Goal: Information Seeking & Learning: Learn about a topic

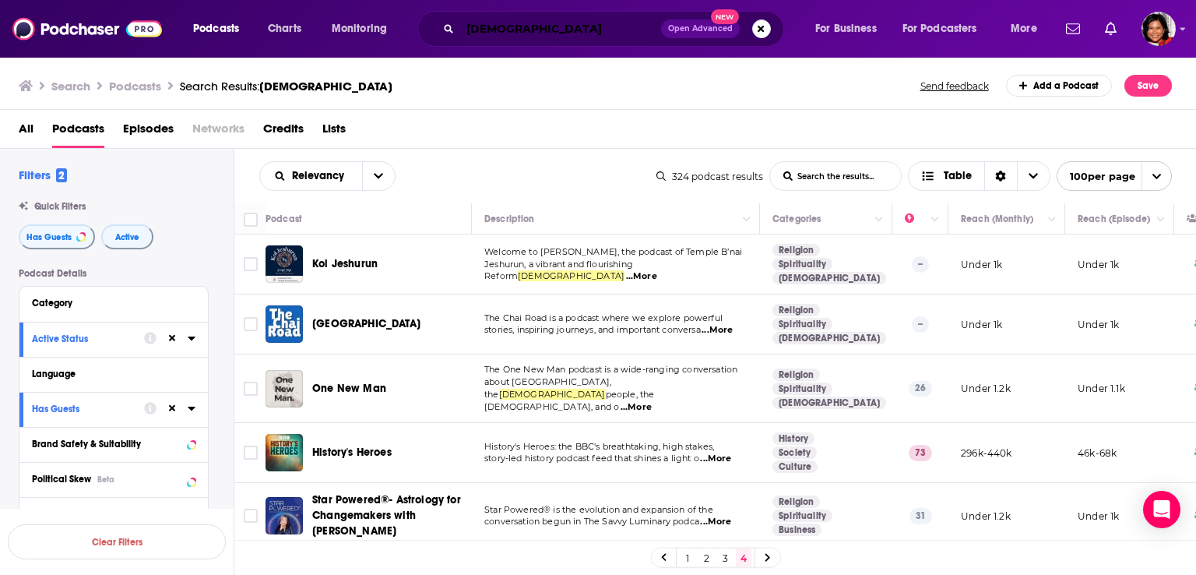
click at [516, 26] on input "[DEMOGRAPHIC_DATA]" at bounding box center [560, 28] width 201 height 25
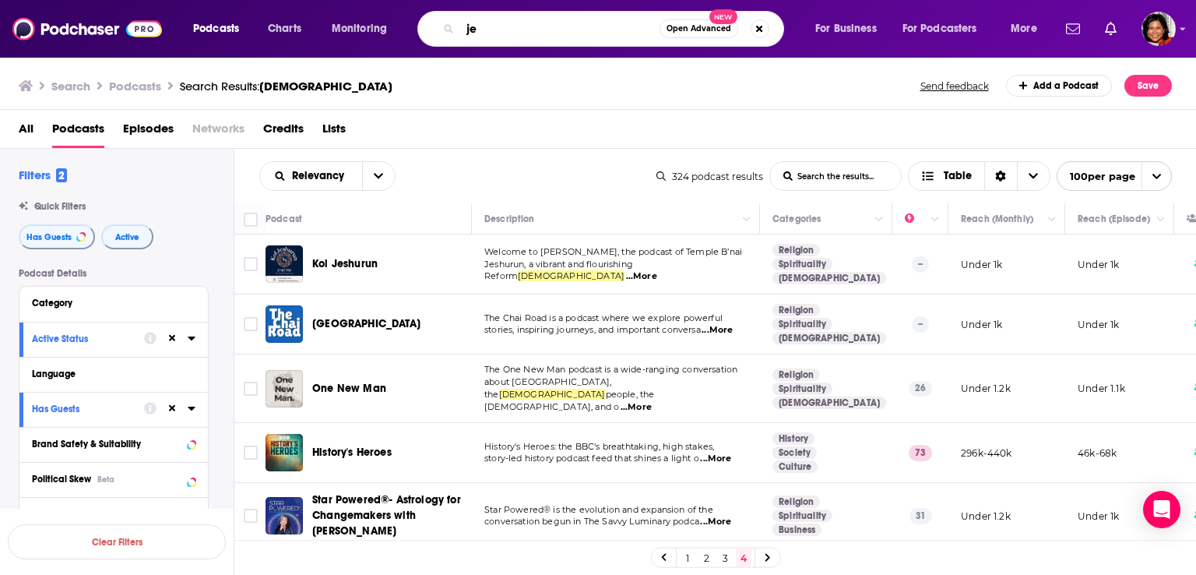
type input "j"
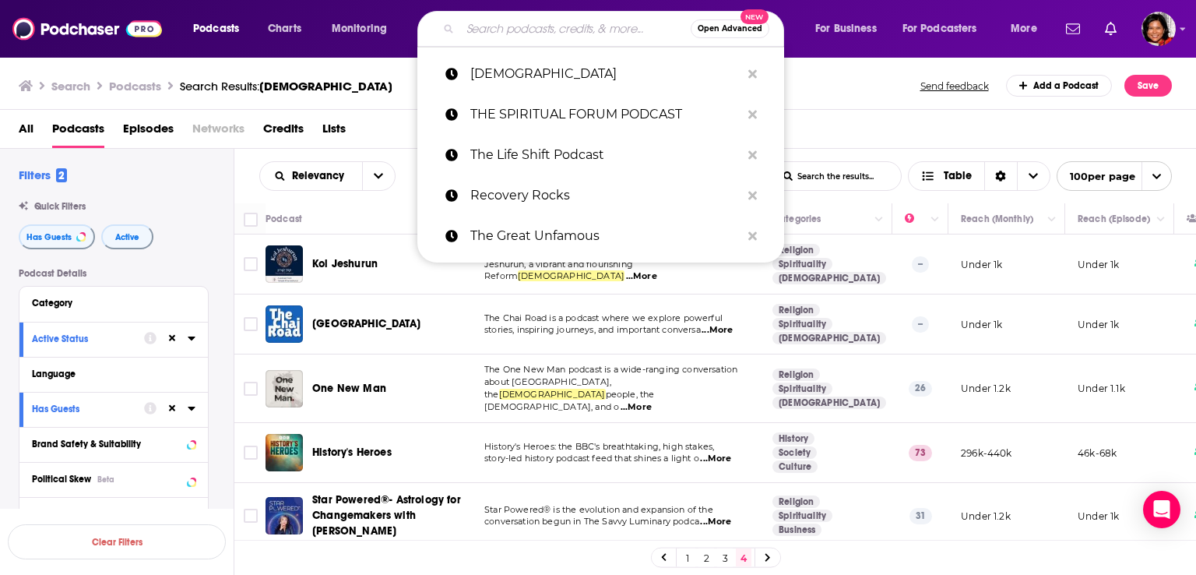
paste input "Healthy Mind By [PERSON_NAME]"
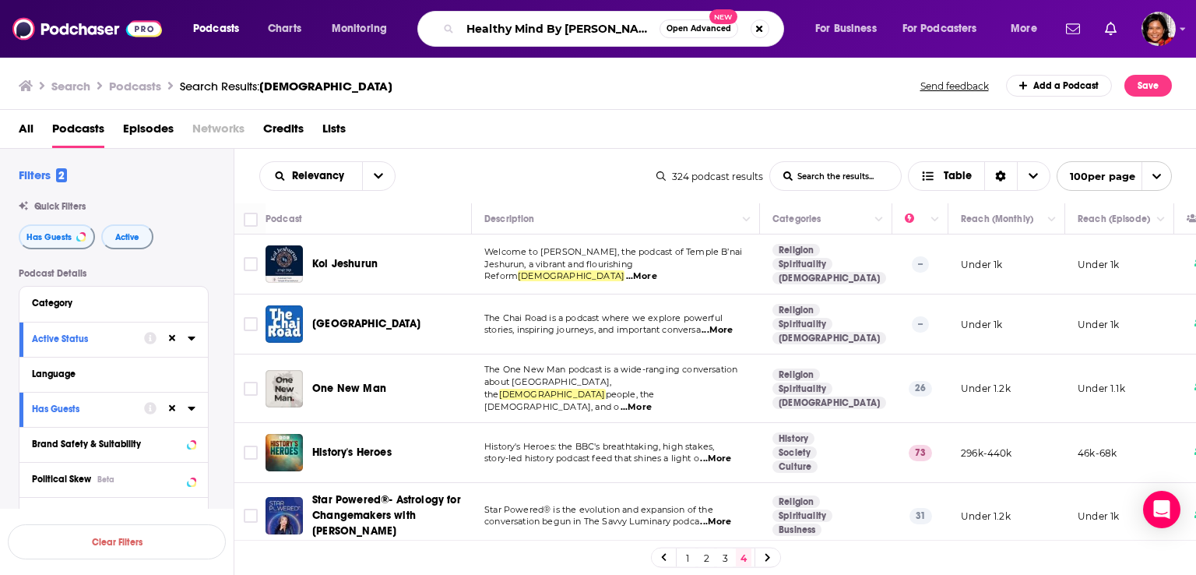
type input "Healthy Mind By [PERSON_NAME]"
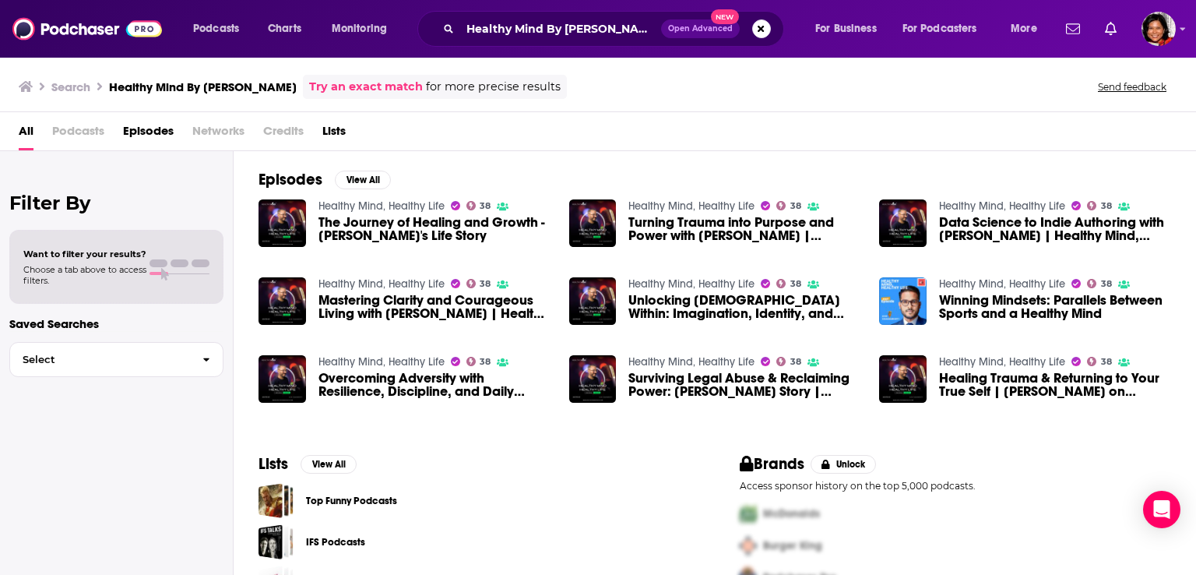
click at [306, 219] on div "Healthy Mind, Healthy Life 38 The Journey of Healing and Growth - [PERSON_NAME]…" at bounding box center [404, 223] width 292 height 48
click at [290, 213] on img "The Journey of Healing and Growth - Avik's Life Story" at bounding box center [281, 222] width 47 height 47
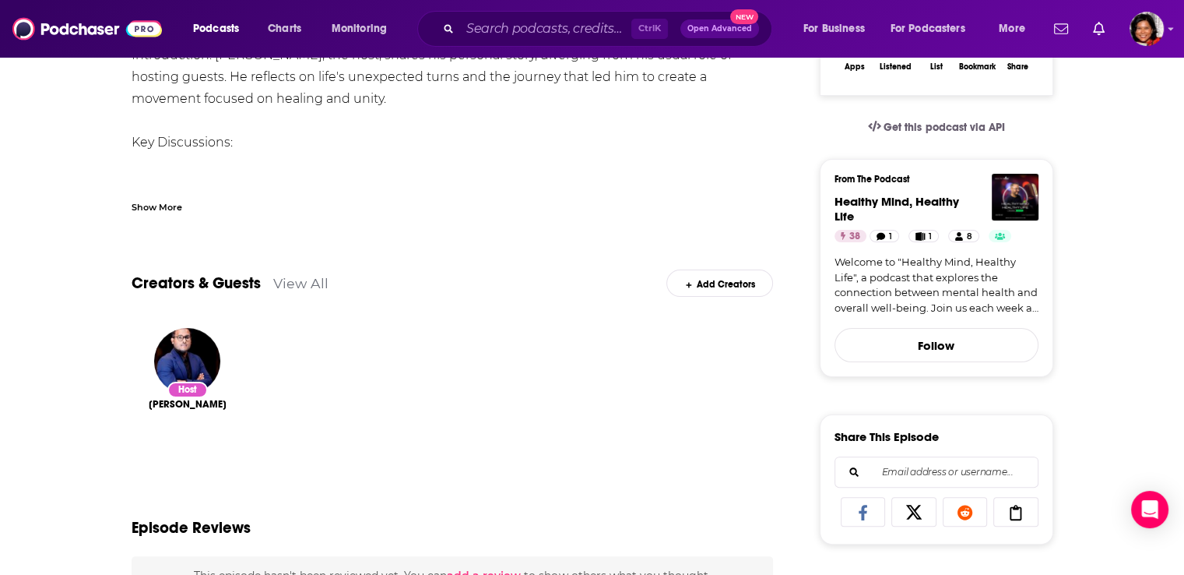
scroll to position [304, 0]
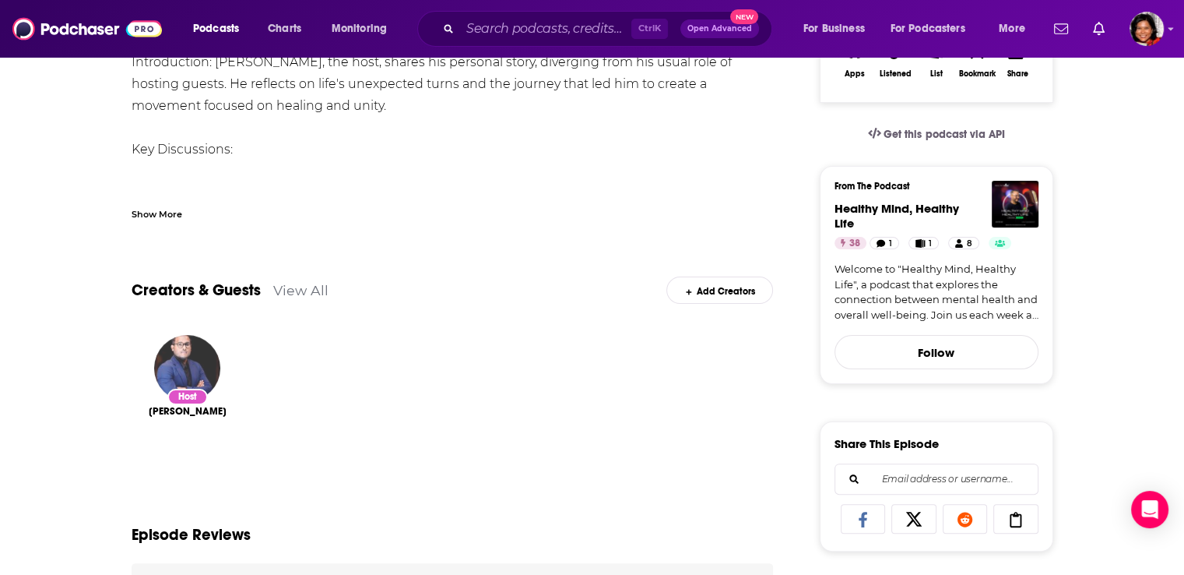
click at [181, 375] on img "Avik Chakraborty" at bounding box center [187, 368] width 66 height 66
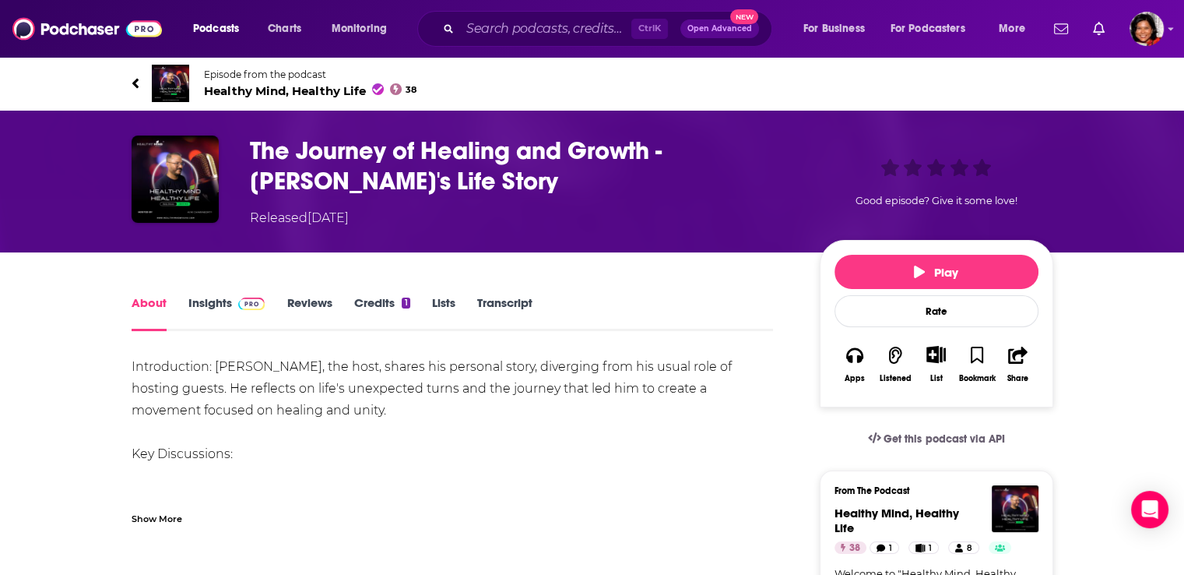
click at [227, 71] on span "Episode from the podcast" at bounding box center [310, 75] width 213 height 12
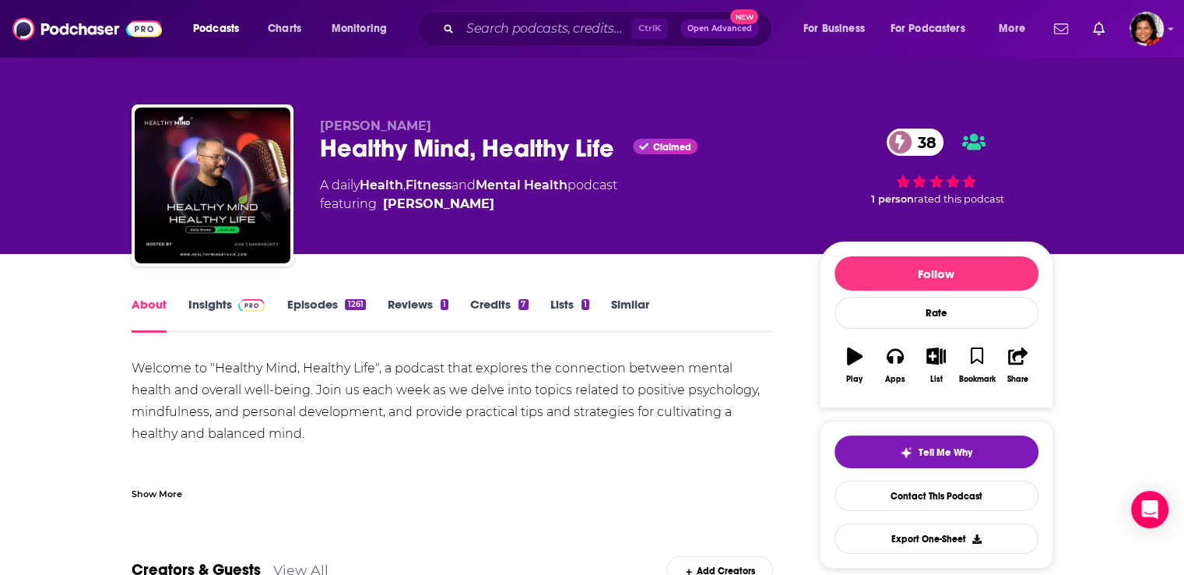
click at [386, 146] on div "Healthy Mind, Healthy Life Claimed 38" at bounding box center [557, 148] width 475 height 30
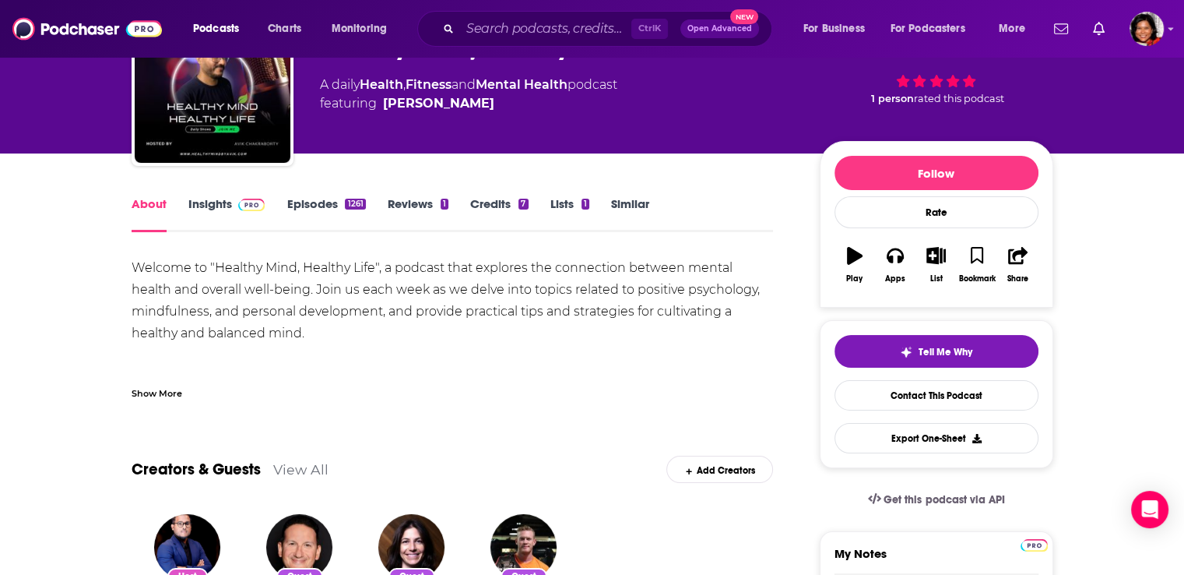
scroll to position [156, 0]
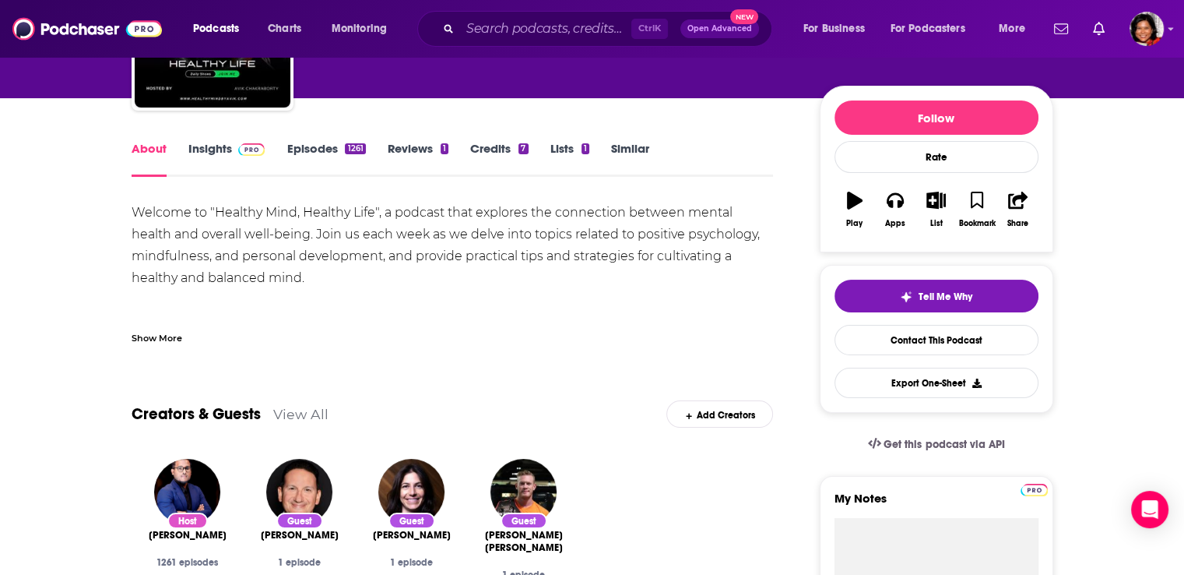
click at [209, 147] on link "Insights" at bounding box center [226, 159] width 77 height 36
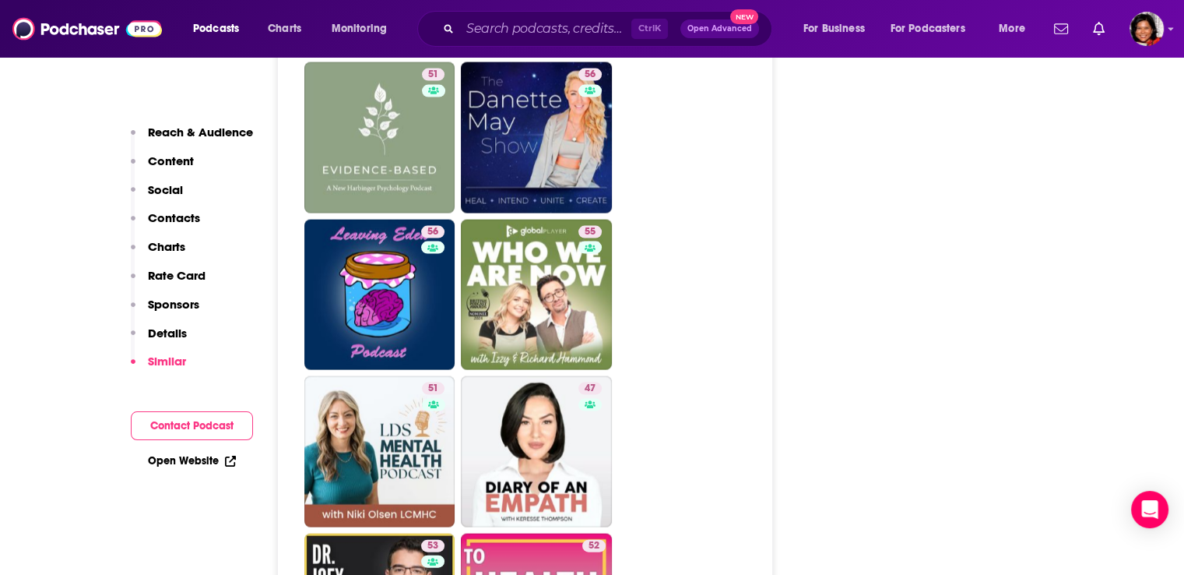
scroll to position [3192, 0]
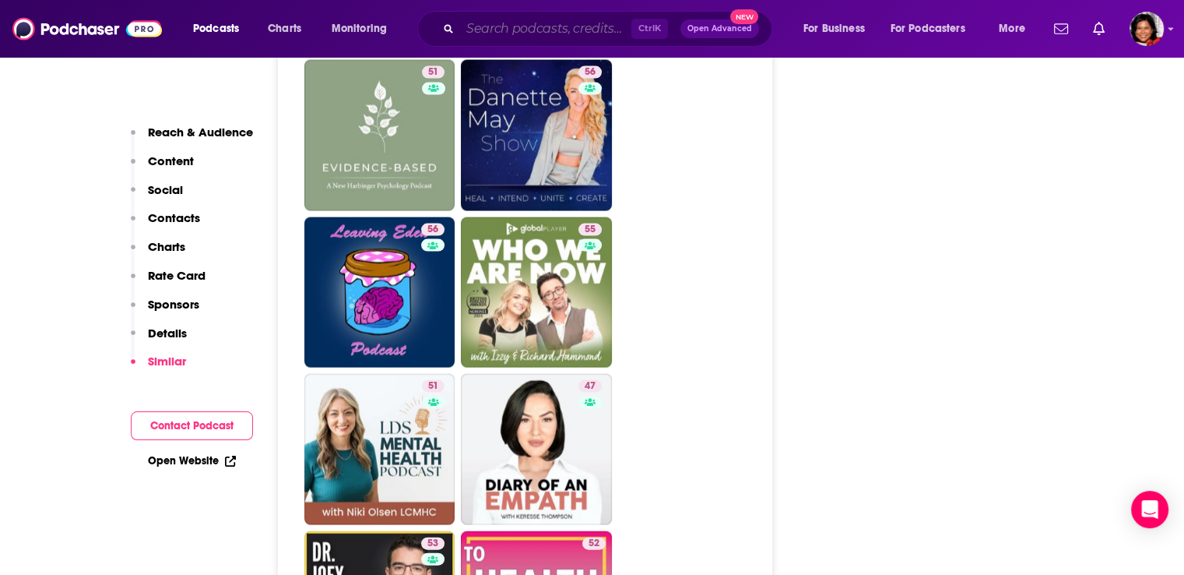
click at [505, 30] on input "Search podcasts, credits, & more..." at bounding box center [545, 28] width 171 height 25
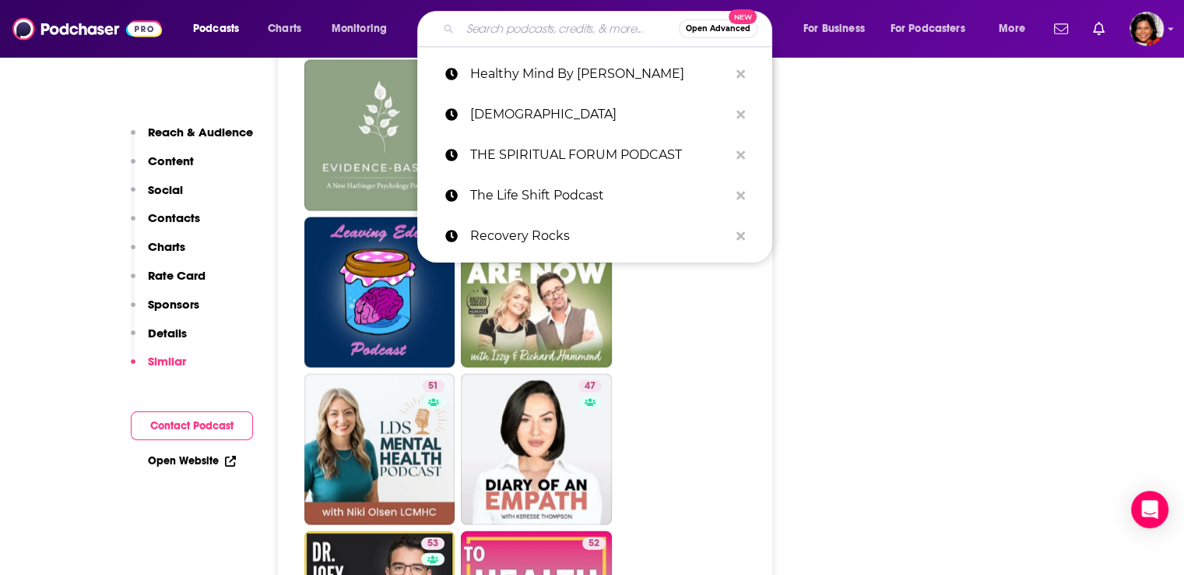
paste input "Healthy Mind By [PERSON_NAME]"
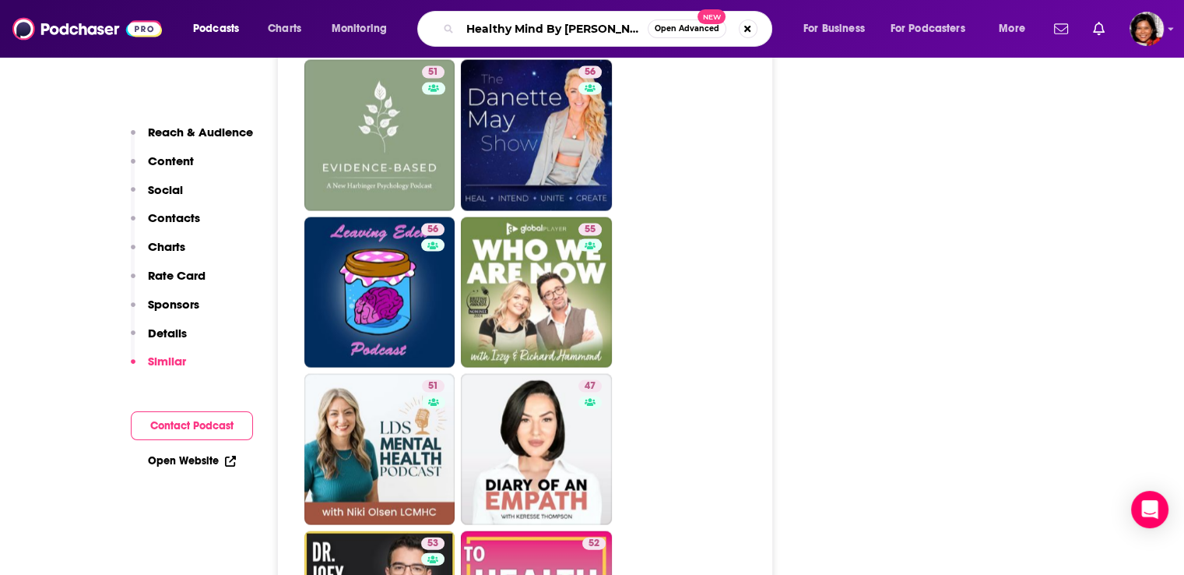
drag, startPoint x: 597, startPoint y: 23, endPoint x: 392, endPoint y: 31, distance: 204.9
click at [392, 31] on div "Podcasts Charts Monitoring Healthy Mind By [PERSON_NAME] Open Advanced New For …" at bounding box center [611, 29] width 858 height 36
paste input "The Big Drink Rethin"
type input "The Big Drink Rethink"
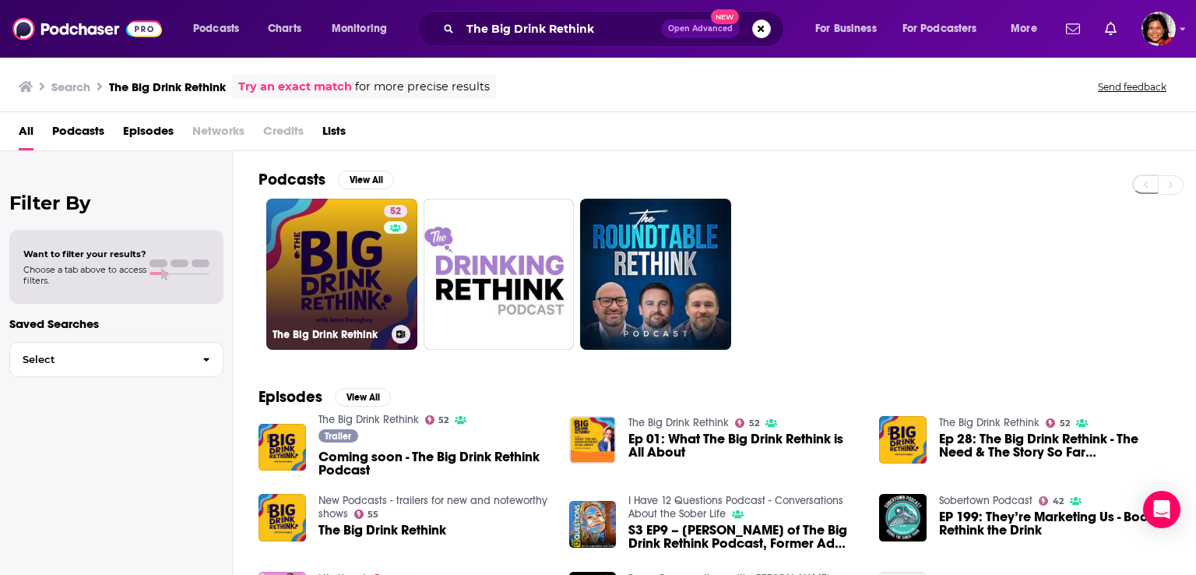
click at [321, 269] on link "52 The Big Drink Rethink" at bounding box center [341, 274] width 151 height 151
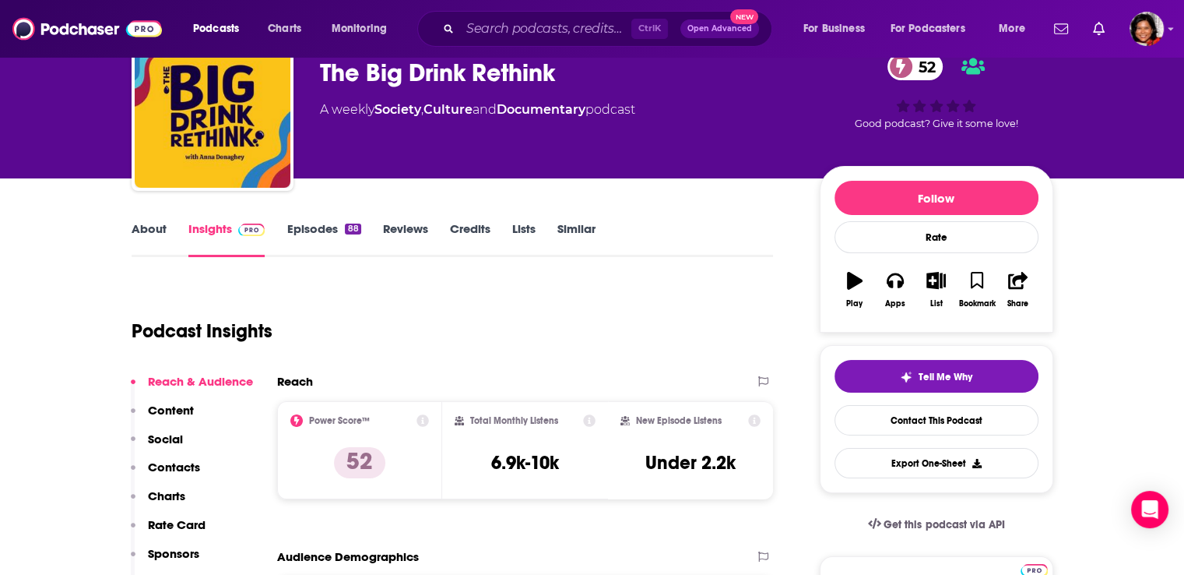
scroll to position [156, 0]
